Goal: Task Accomplishment & Management: Use online tool/utility

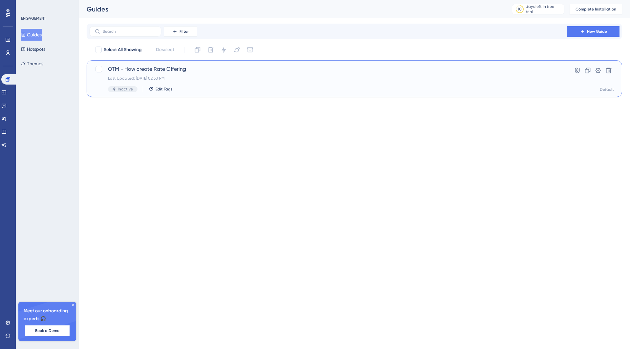
click at [150, 70] on span "OTM - How create Rate Offering" at bounding box center [328, 69] width 440 height 8
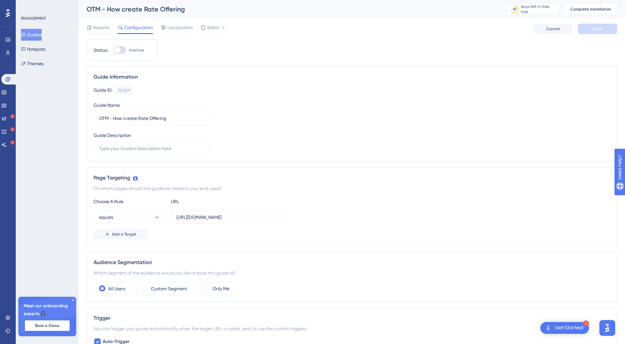
click at [221, 113] on div "Guide ID: 150529 Copy Guide Name OTM - How create Rate Offering Guide Descripti…" at bounding box center [351, 120] width 517 height 69
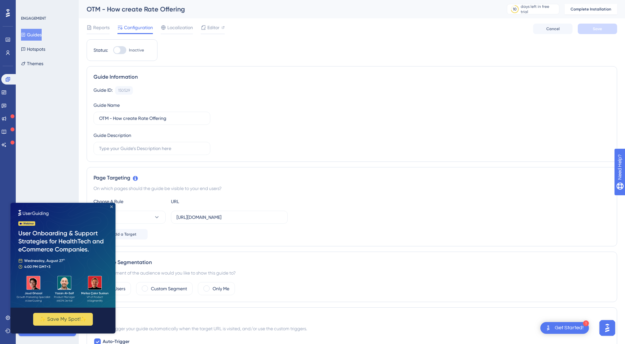
click at [112, 208] on icon "Close Preview" at bounding box center [111, 207] width 3 height 3
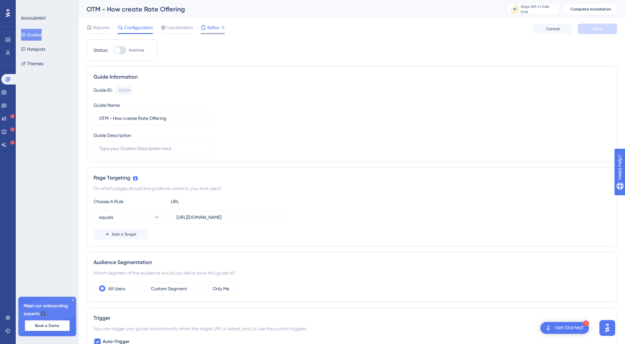
click at [205, 27] on icon at bounding box center [203, 27] width 5 height 5
